Goal: Transaction & Acquisition: Subscribe to service/newsletter

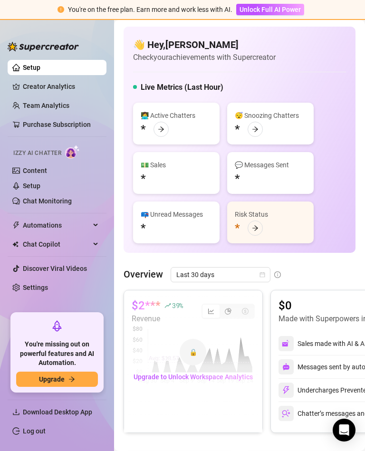
click at [40, 383] on span "Upgrade" at bounding box center [52, 380] width 26 height 8
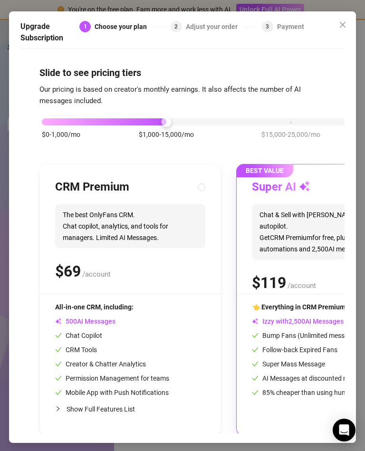
click at [115, 212] on span "The best OnlyFans CRM. Chat copilot, analytics, and tools for managers. Limited…" at bounding box center [130, 227] width 150 height 44
radio input "true"
radio input "false"
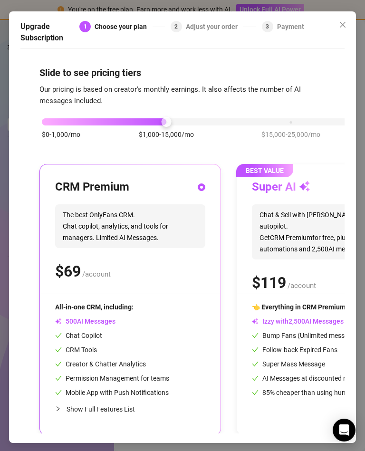
scroll to position [0, 0]
click at [46, 107] on div "$0-1,000/mo $1,000-15,000/mo $15,000-25,000/mo $25,000+/mo" at bounding box center [228, 134] width 379 height 54
click at [41, 117] on div "$0-1,000/mo $1,000-15,000/mo $15,000-25,000/mo $25,000+/mo" at bounding box center [228, 120] width 379 height 6
click at [61, 129] on span "$0-1,000/mo" at bounding box center [61, 134] width 39 height 10
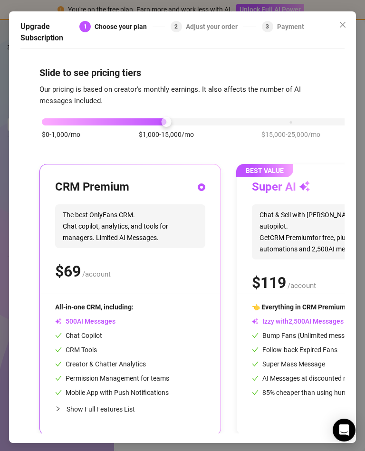
click at [61, 120] on div "$0-1,000/mo $1,000-15,000/mo $15,000-25,000/mo $25,000+/mo" at bounding box center [228, 134] width 379 height 54
click at [175, 205] on span "The best OnlyFans CRM. Chat copilot, analytics, and tools for managers. Limited…" at bounding box center [130, 227] width 150 height 44
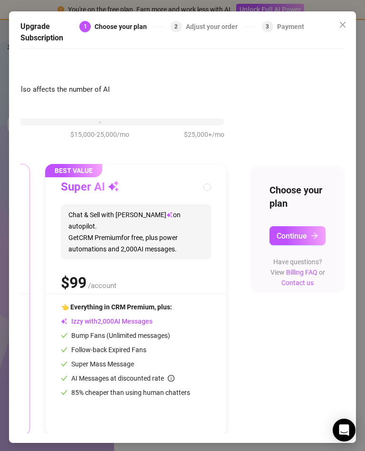
scroll to position [0, 191]
click at [294, 232] on span "Continue" at bounding box center [292, 236] width 30 height 9
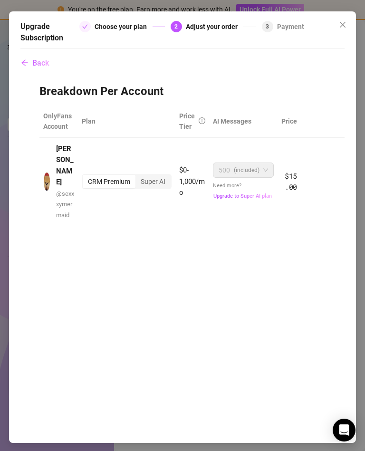
scroll to position [0, 0]
click at [114, 21] on div "Choose your plan" at bounding box center [124, 26] width 58 height 11
click at [22, 38] on div "Upgrade Subscription Choose your plan 2 Adjust your order 3 Payment" at bounding box center [182, 35] width 324 height 28
click at [32, 54] on button "Back" at bounding box center [34, 63] width 29 height 19
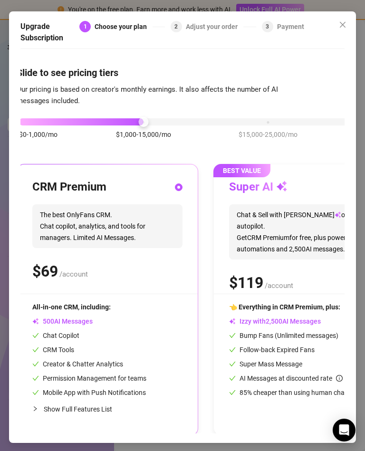
scroll to position [0, 22]
click at [27, 117] on div "$0-1,000/mo $1,000-15,000/mo $15,000-25,000/mo $25,000+/mo" at bounding box center [207, 120] width 374 height 6
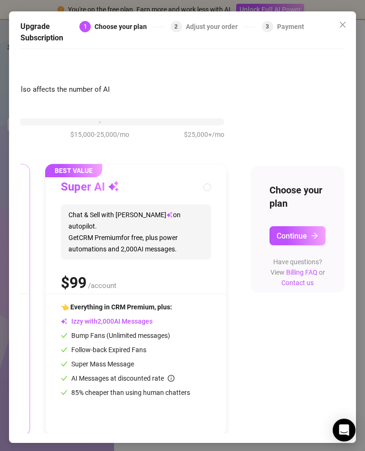
scroll to position [0, 191]
click at [175, 375] on icon "info-circle" at bounding box center [171, 378] width 7 height 7
radio input "false"
radio input "true"
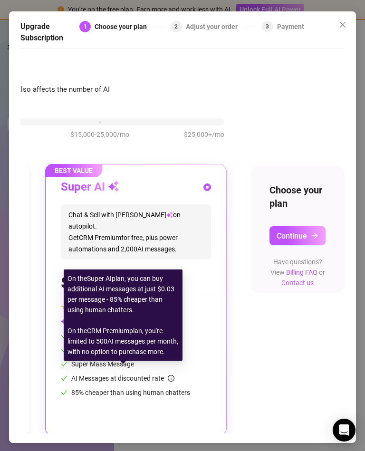
click at [343, 21] on icon "close" at bounding box center [343, 25] width 8 height 8
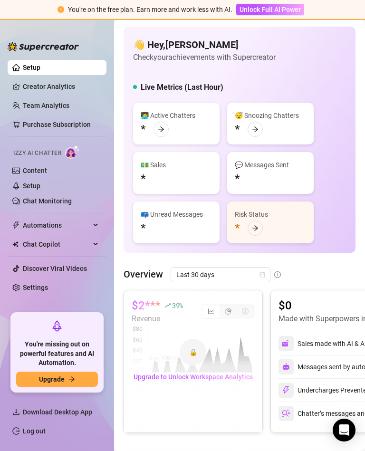
scroll to position [18, 0]
click at [36, 144] on div "Izzy AI Chatter" at bounding box center [56, 151] width 101 height 21
click at [47, 167] on link "Content" at bounding box center [35, 171] width 24 height 8
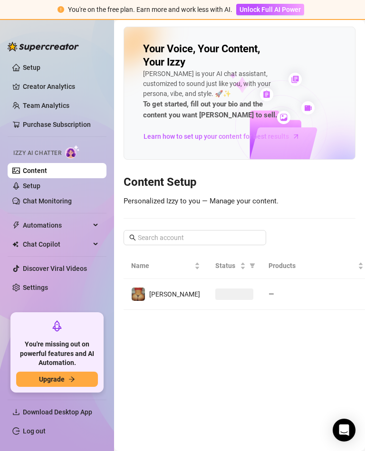
click at [44, 142] on div "Izzy AI Chatter" at bounding box center [56, 151] width 101 height 21
